Goal: Information Seeking & Learning: Check status

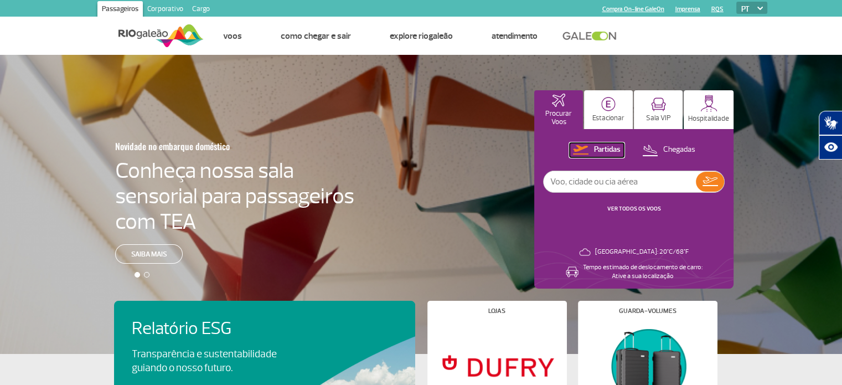
click at [603, 149] on p "Partidas" at bounding box center [607, 149] width 27 height 11
click at [626, 209] on link "VER TODOS OS VOOS" at bounding box center [634, 208] width 54 height 7
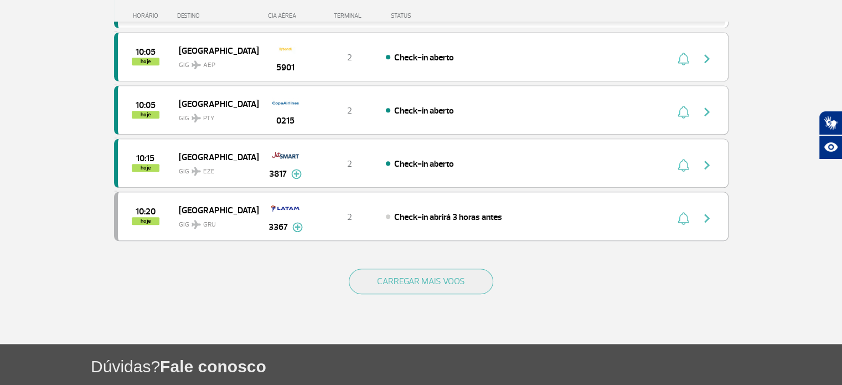
scroll to position [1106, 0]
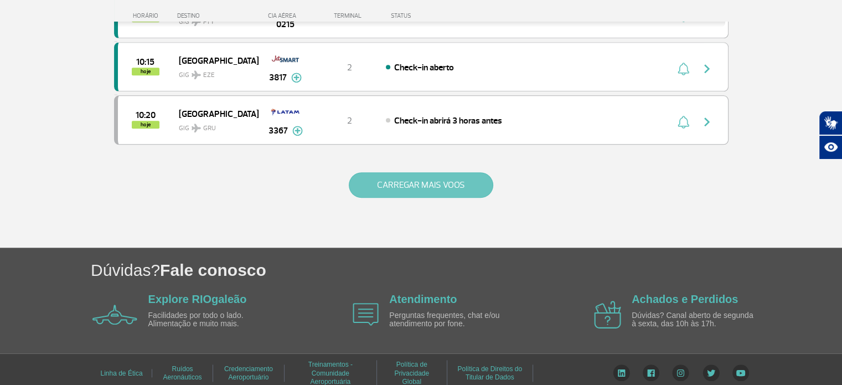
click at [423, 172] on button "CARREGAR MAIS VOOS" at bounding box center [421, 184] width 144 height 25
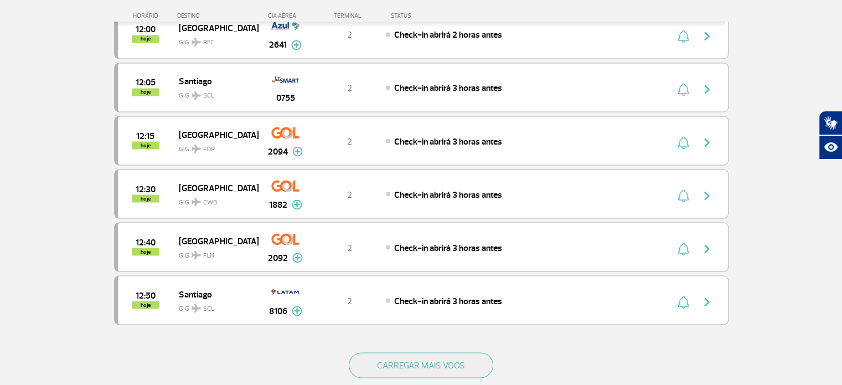
scroll to position [2160, 0]
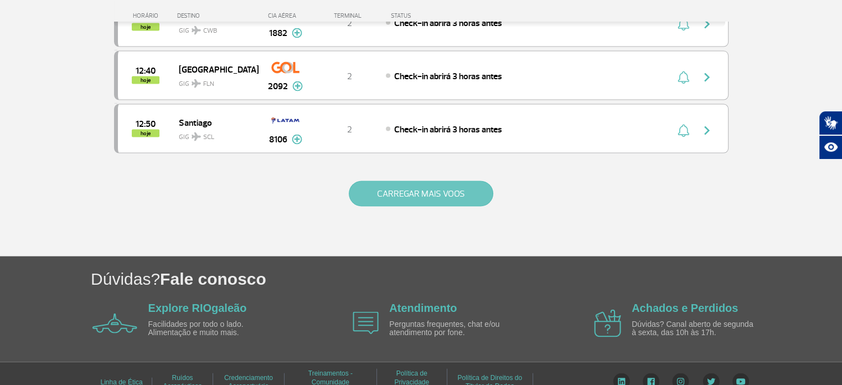
click at [429, 185] on button "CARREGAR MAIS VOOS" at bounding box center [421, 193] width 144 height 25
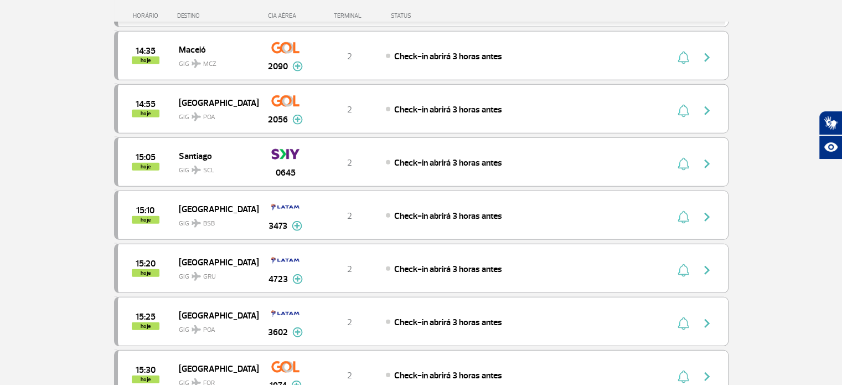
scroll to position [3206, 0]
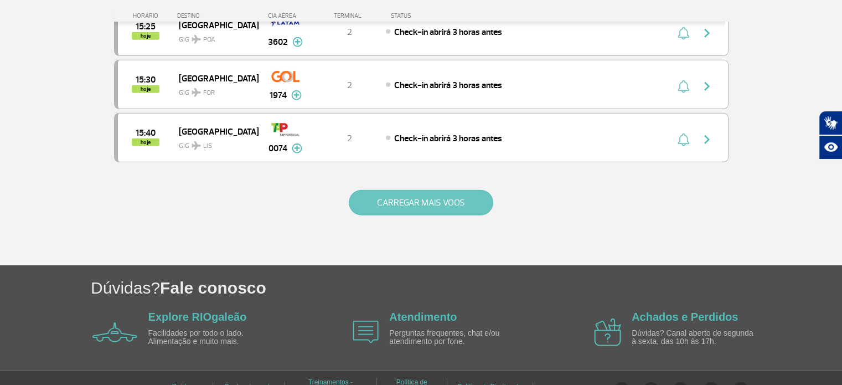
click at [396, 190] on button "CARREGAR MAIS VOOS" at bounding box center [421, 202] width 144 height 25
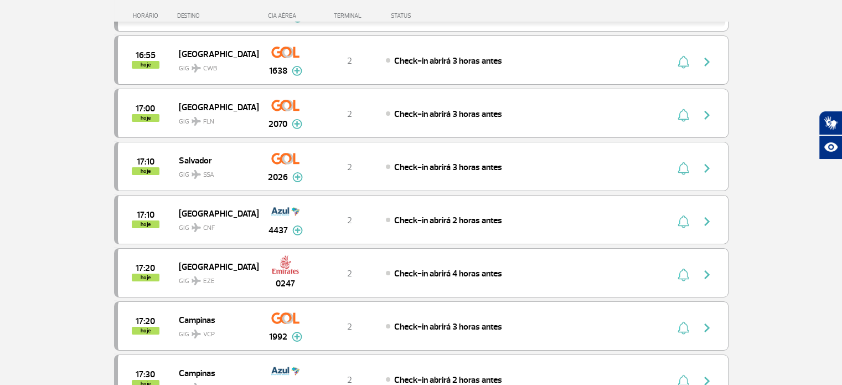
scroll to position [4260, 0]
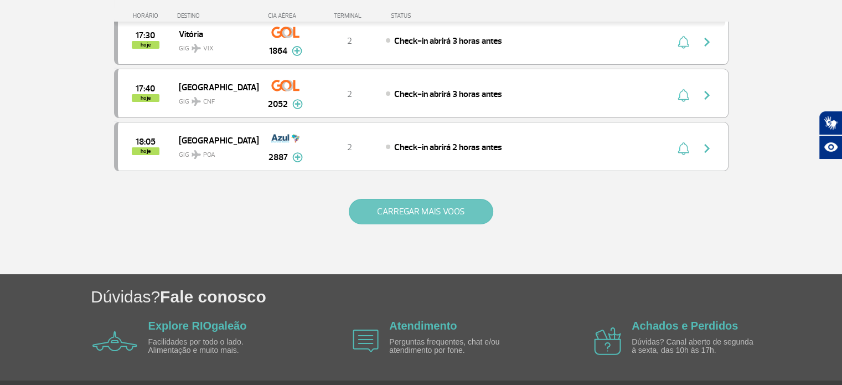
click at [451, 199] on button "CARREGAR MAIS VOOS" at bounding box center [421, 211] width 144 height 25
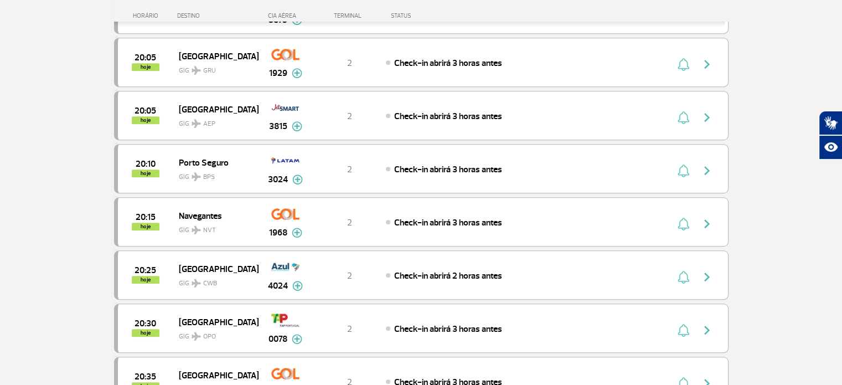
scroll to position [5314, 0]
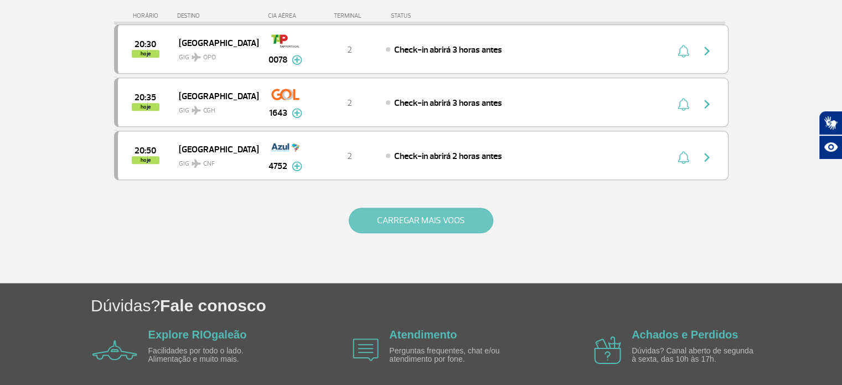
click at [414, 208] on button "CARREGAR MAIS VOOS" at bounding box center [421, 220] width 144 height 25
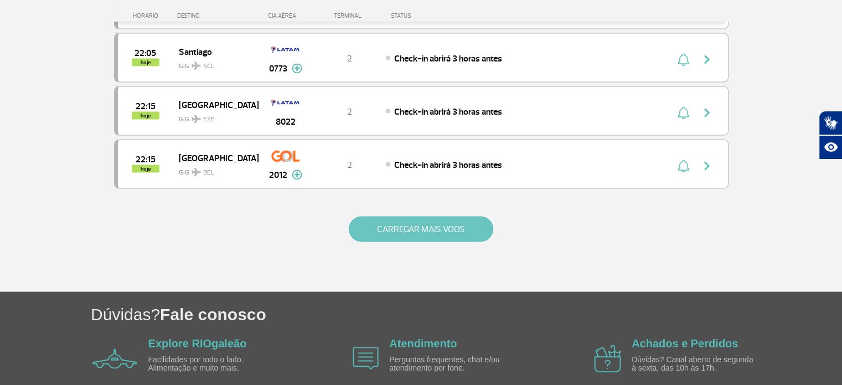
click at [420, 216] on button "CARREGAR MAIS VOOS" at bounding box center [421, 228] width 144 height 25
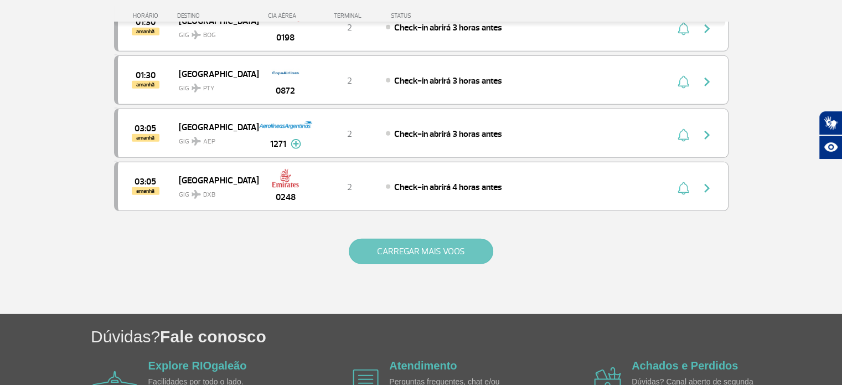
scroll to position [7422, 0]
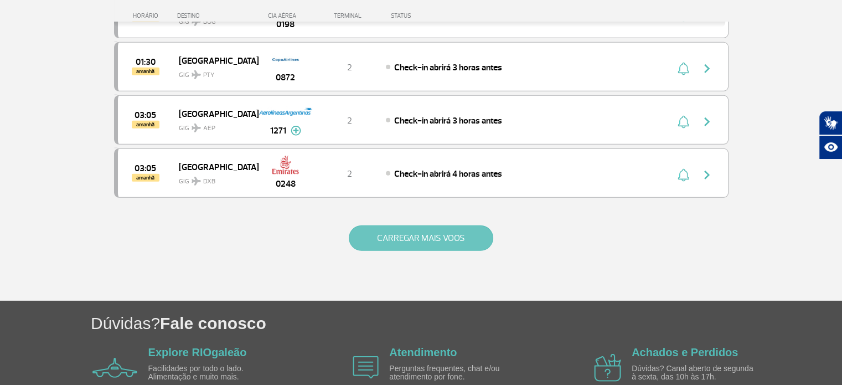
click at [394, 225] on button "CARREGAR MAIS VOOS" at bounding box center [421, 237] width 144 height 25
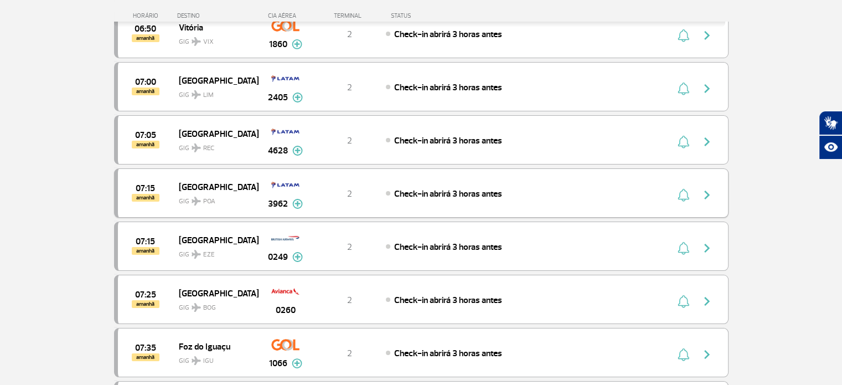
scroll to position [8476, 0]
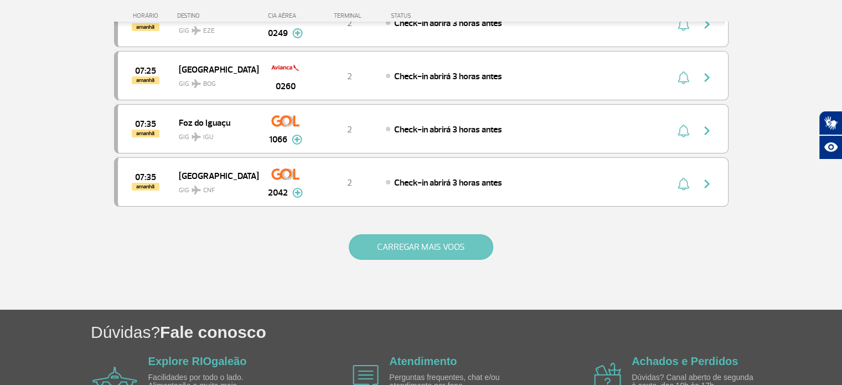
click at [396, 234] on button "CARREGAR MAIS VOOS" at bounding box center [421, 246] width 144 height 25
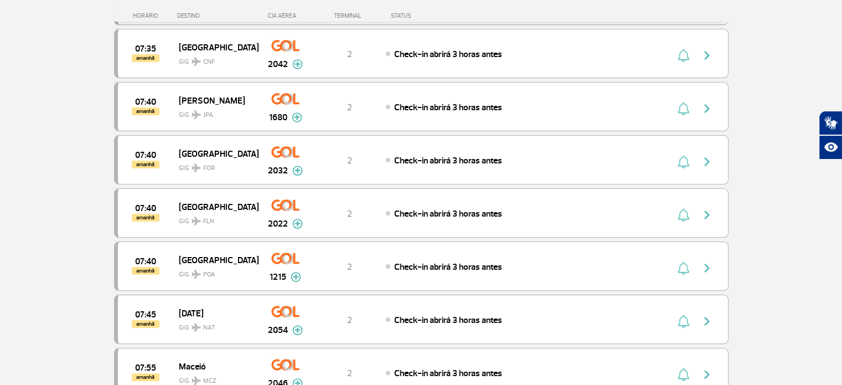
scroll to position [8549, 0]
